Goal: Information Seeking & Learning: Learn about a topic

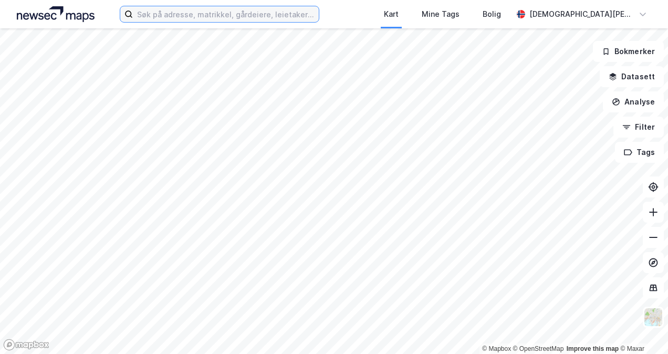
click at [251, 15] on input at bounding box center [226, 14] width 186 height 16
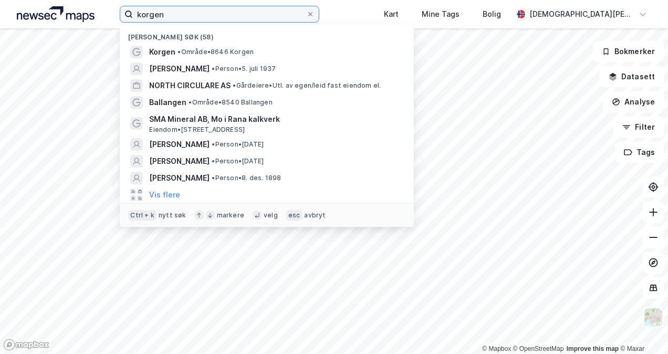
type input "korgen"
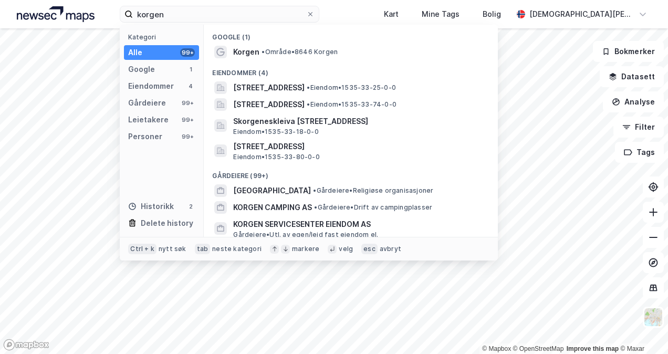
click at [262, 49] on span "•" at bounding box center [263, 52] width 3 height 8
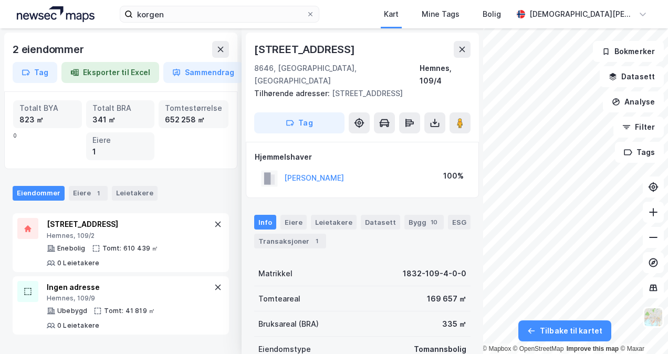
click at [563, 329] on button "Tilbake til kartet" at bounding box center [565, 331] width 93 height 21
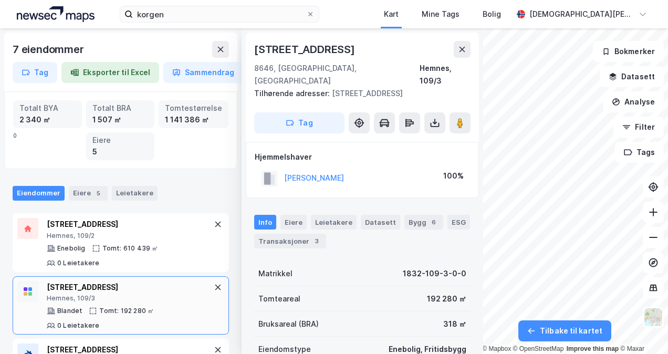
click at [458, 48] on icon at bounding box center [462, 49] width 8 height 8
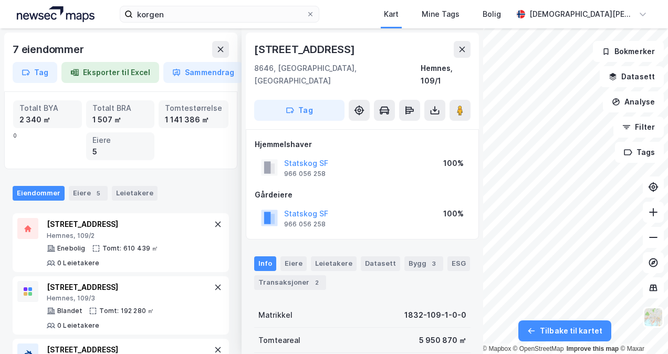
click at [576, 349] on div "© Mapbox © OpenStreetMap Improve this map © Maxar" at bounding box center [334, 191] width 668 height 326
click at [571, 333] on button "Tilbake til kartet" at bounding box center [565, 331] width 93 height 21
